Goal: Navigation & Orientation: Find specific page/section

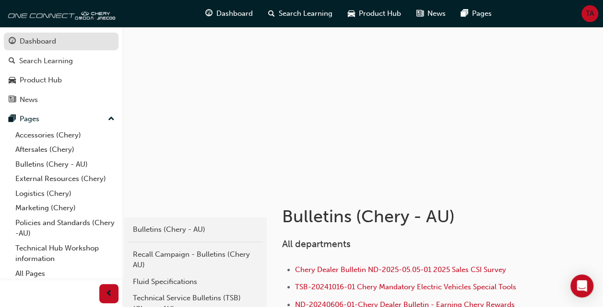
click at [33, 40] on div "Dashboard" at bounding box center [38, 41] width 36 height 11
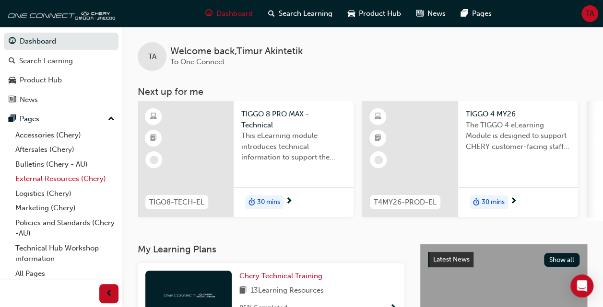
click at [33, 180] on link "External Resources (Chery)" at bounding box center [65, 179] width 107 height 15
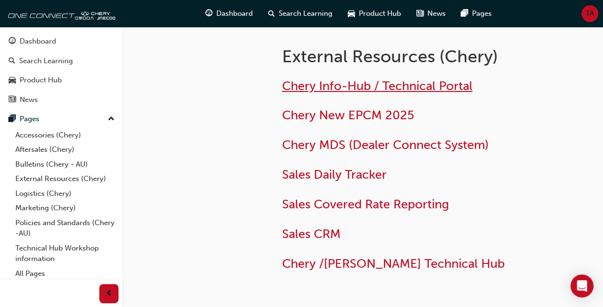
click at [388, 83] on span "Chery Info-Hub / Technical Portal" at bounding box center [377, 86] width 190 height 15
